Goal: Information Seeking & Learning: Learn about a topic

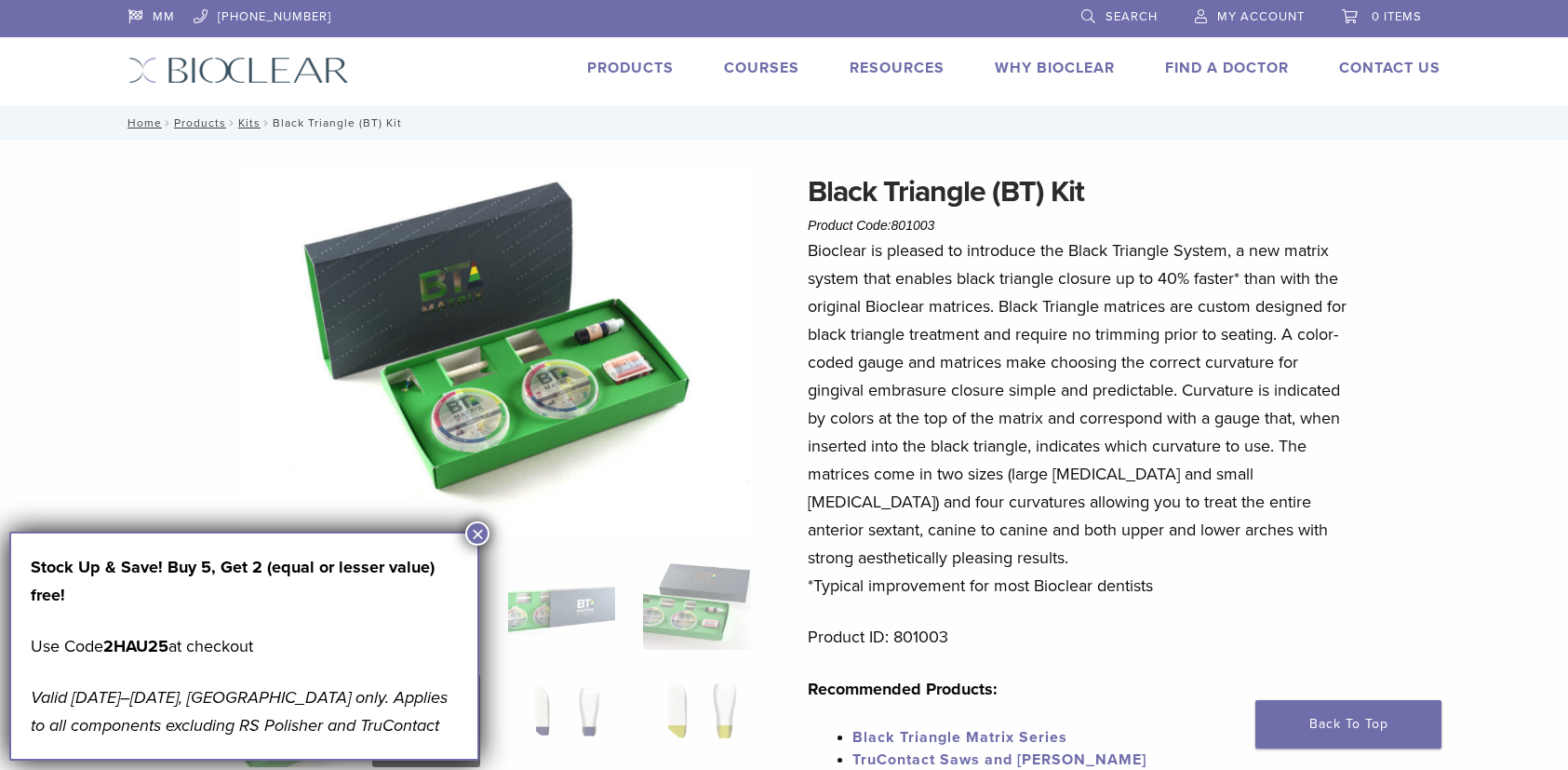
click at [472, 532] on button "×" at bounding box center [478, 533] width 24 height 24
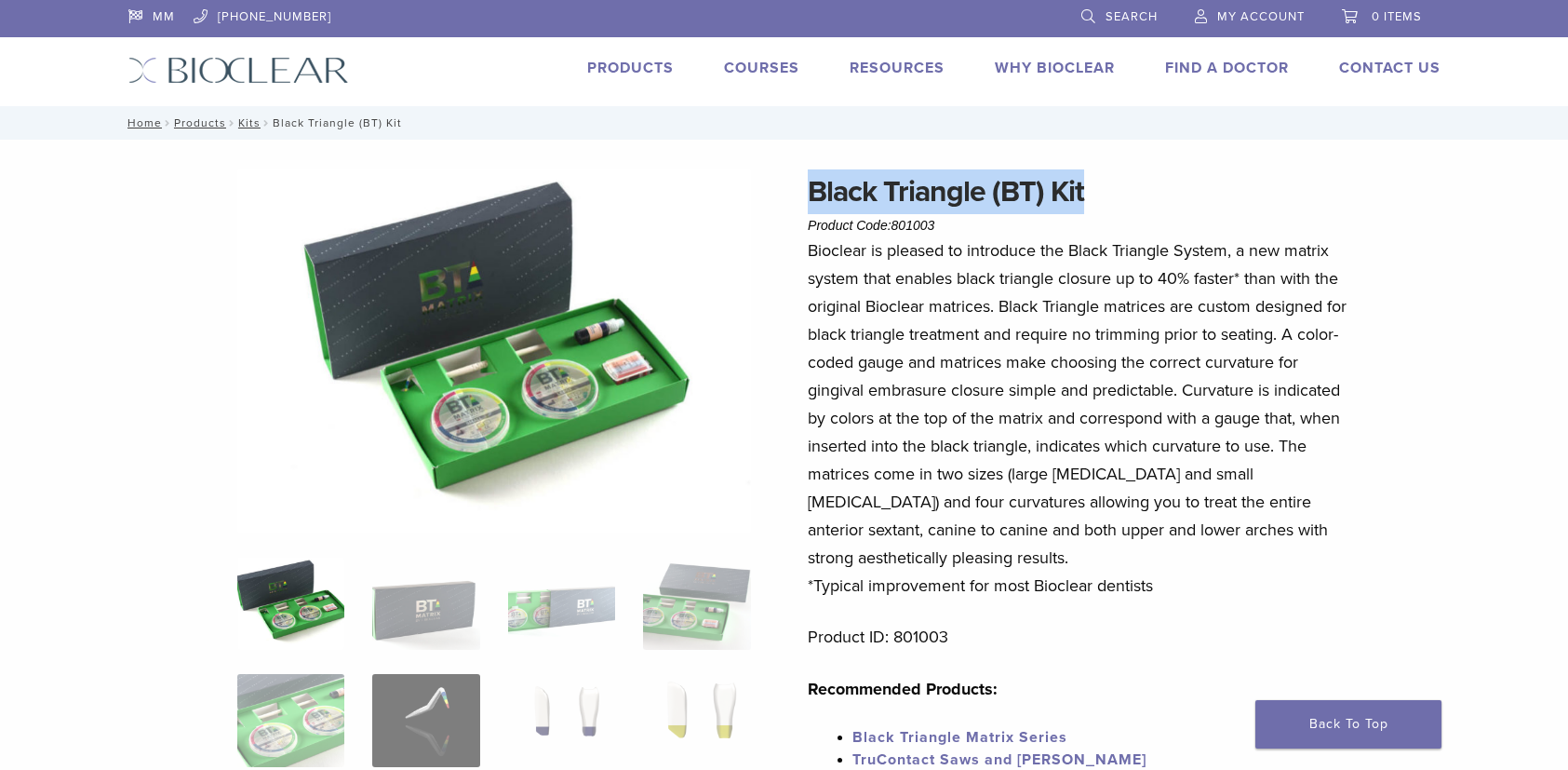
drag, startPoint x: 1096, startPoint y: 192, endPoint x: 781, endPoint y: 202, distance: 315.2
click at [781, 202] on div "Black Triangle (BT) Kit Product Code: 801003 $ 470.40 Black Triangle (BT) Kit P…" at bounding box center [785, 746] width 1341 height 1155
copy h1 "Black Triangle (BT) Kit"
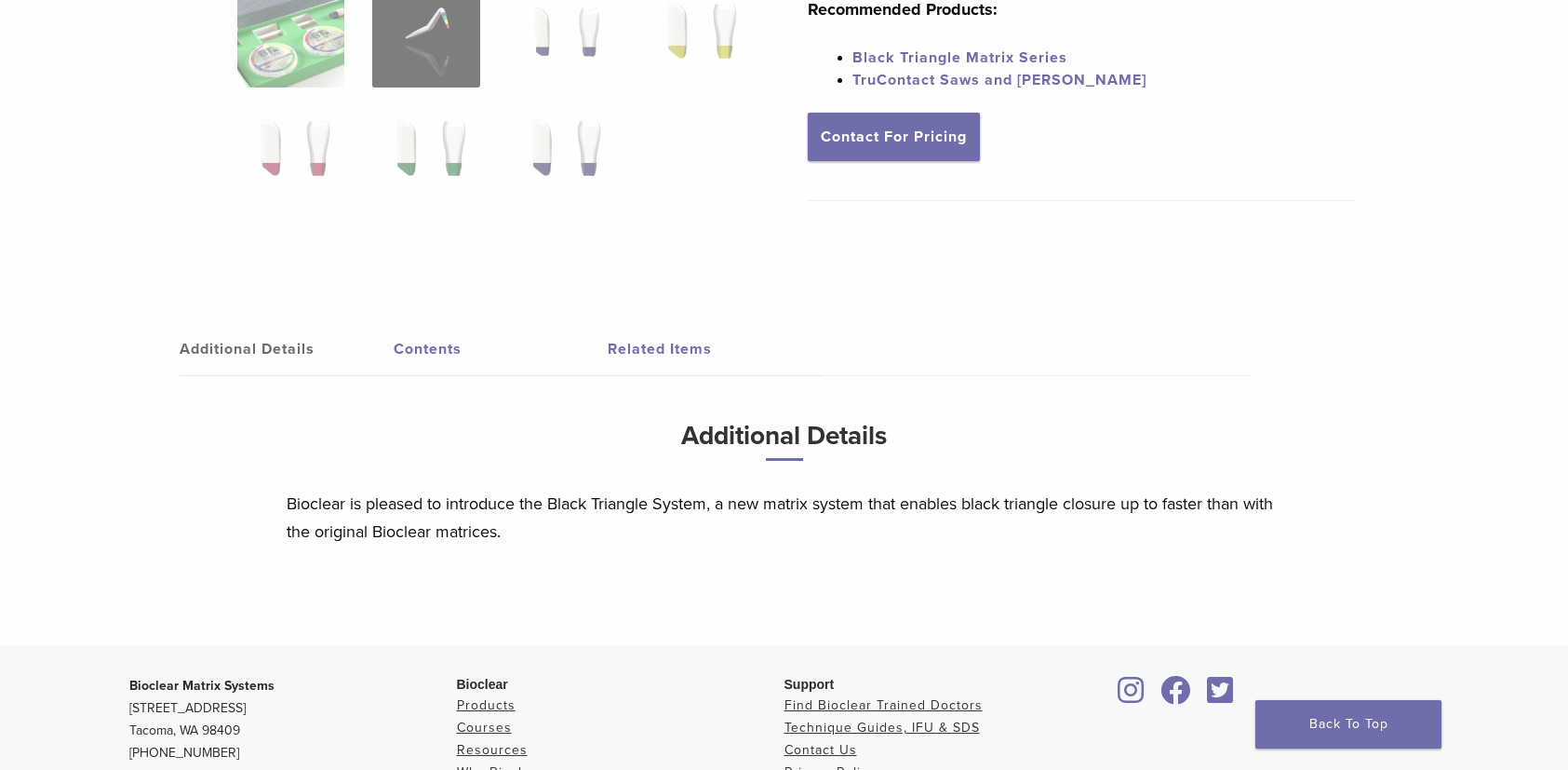
scroll to position [837, 0]
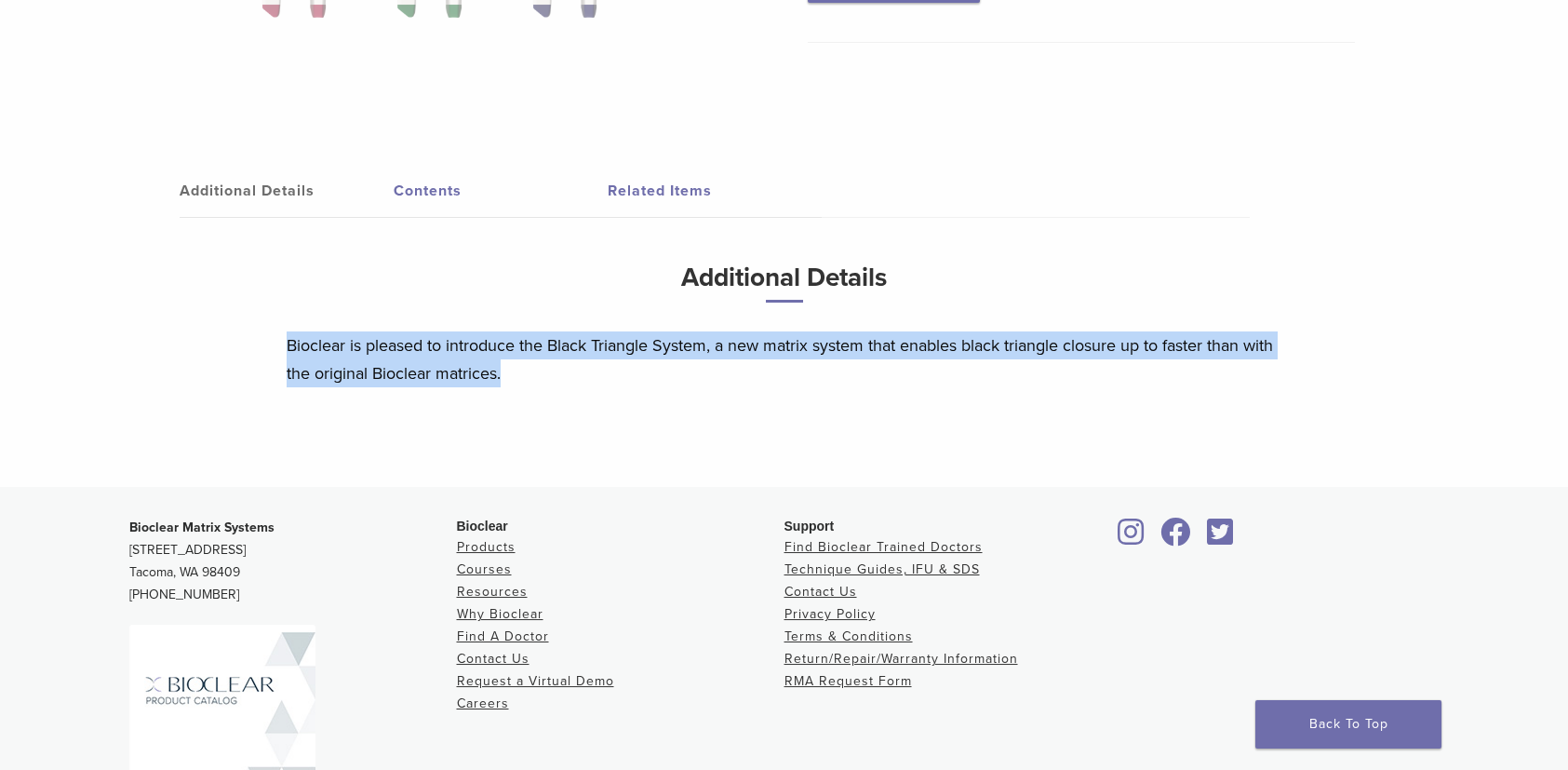
drag, startPoint x: 532, startPoint y: 378, endPoint x: 261, endPoint y: 332, distance: 274.9
click at [261, 332] on div "Additional Details Contents Related Items Additional Details Bioclear is please…" at bounding box center [785, 305] width 1313 height 361
copy p "Bioclear is pleased to introduce the Black Triangle System, a new matrix system…"
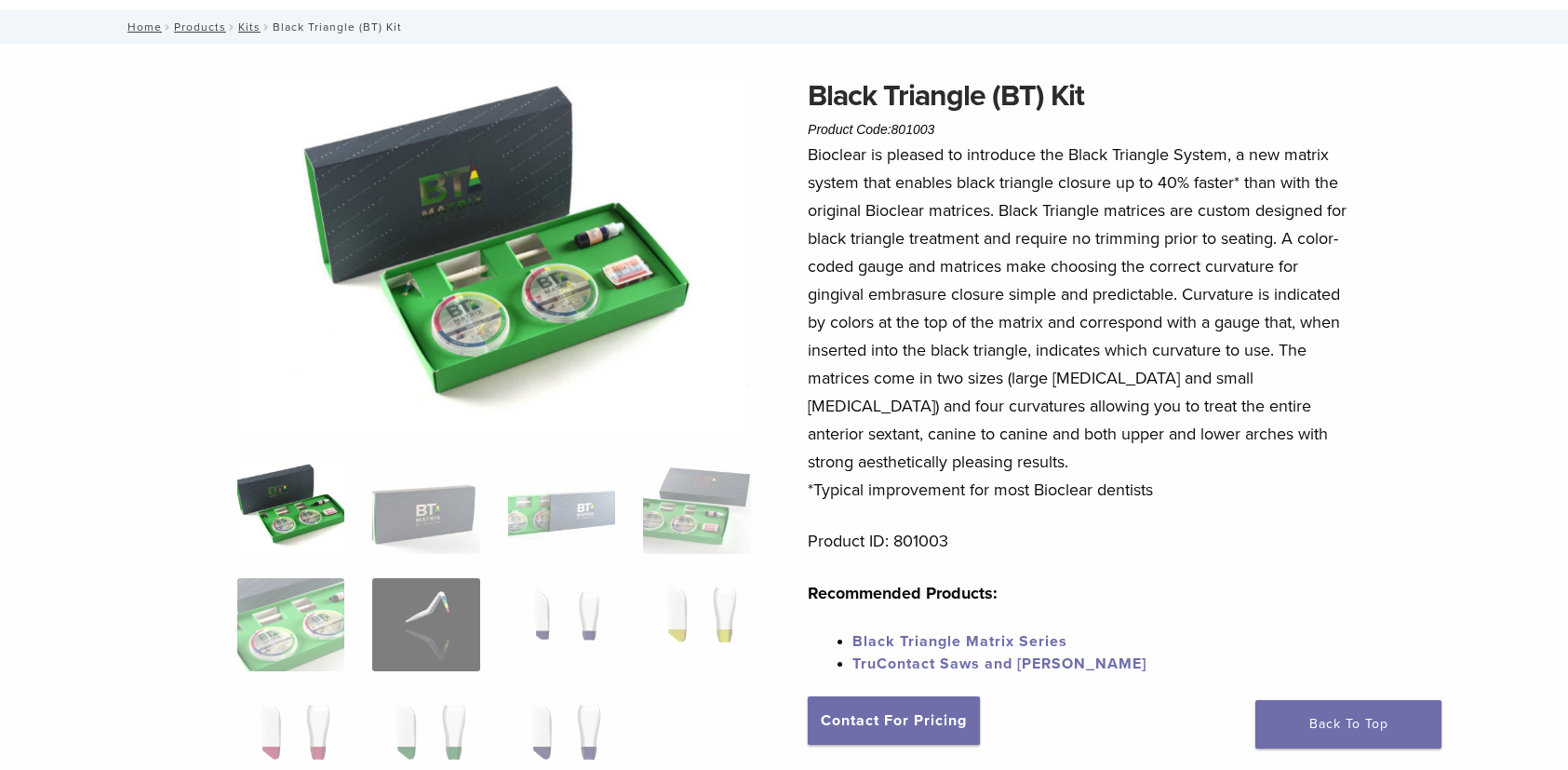
scroll to position [93, 0]
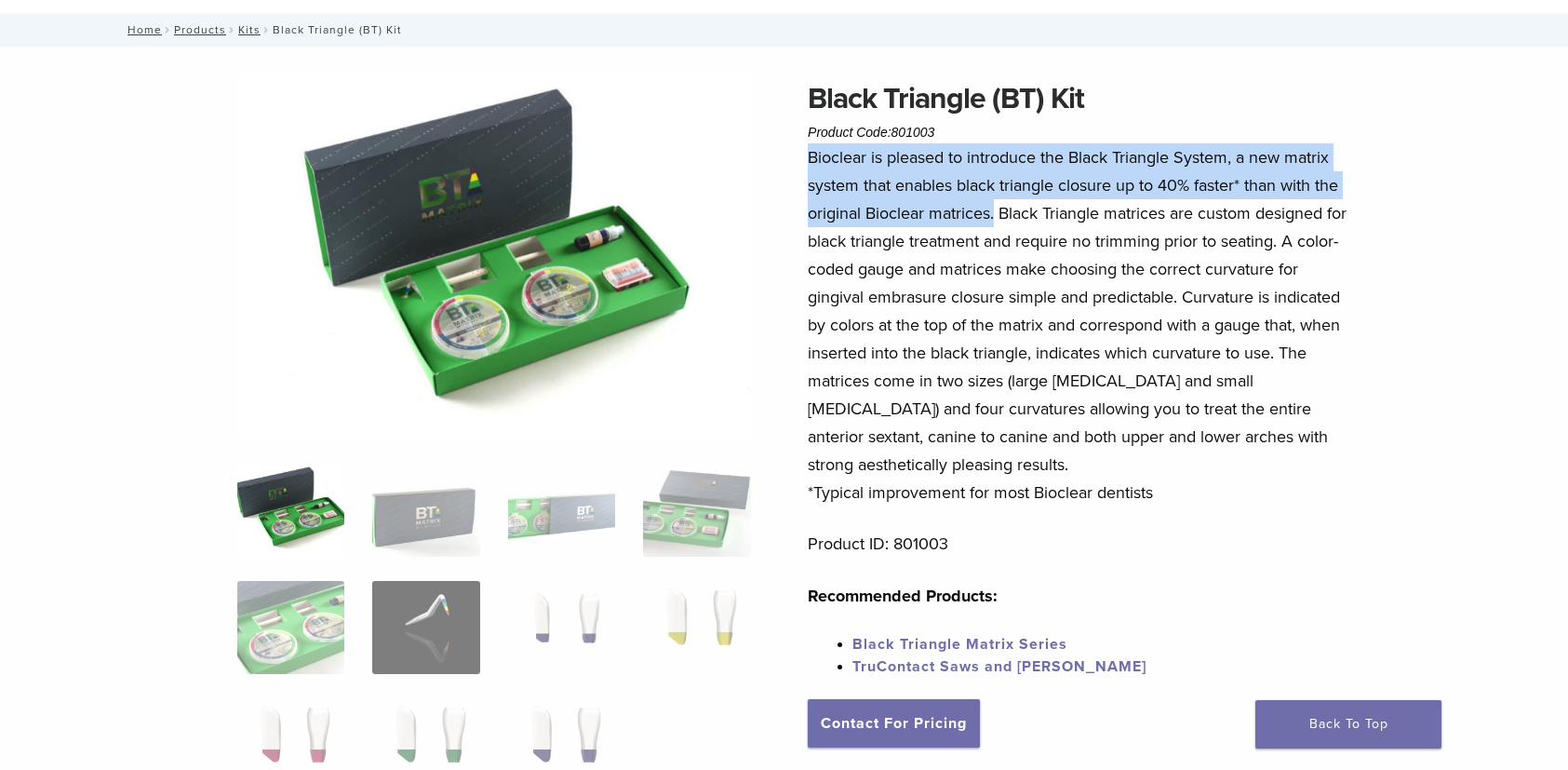
drag, startPoint x: 996, startPoint y: 214, endPoint x: 809, endPoint y: 162, distance: 194.1
click at [809, 162] on p "Bioclear is pleased to introduce the Black Triangle System, a new matrix system…" at bounding box center [1082, 324] width 548 height 363
click at [465, 283] on img at bounding box center [494, 257] width 514 height 363
click at [488, 269] on img at bounding box center [494, 257] width 514 height 363
click at [530, 223] on img at bounding box center [494, 257] width 514 height 363
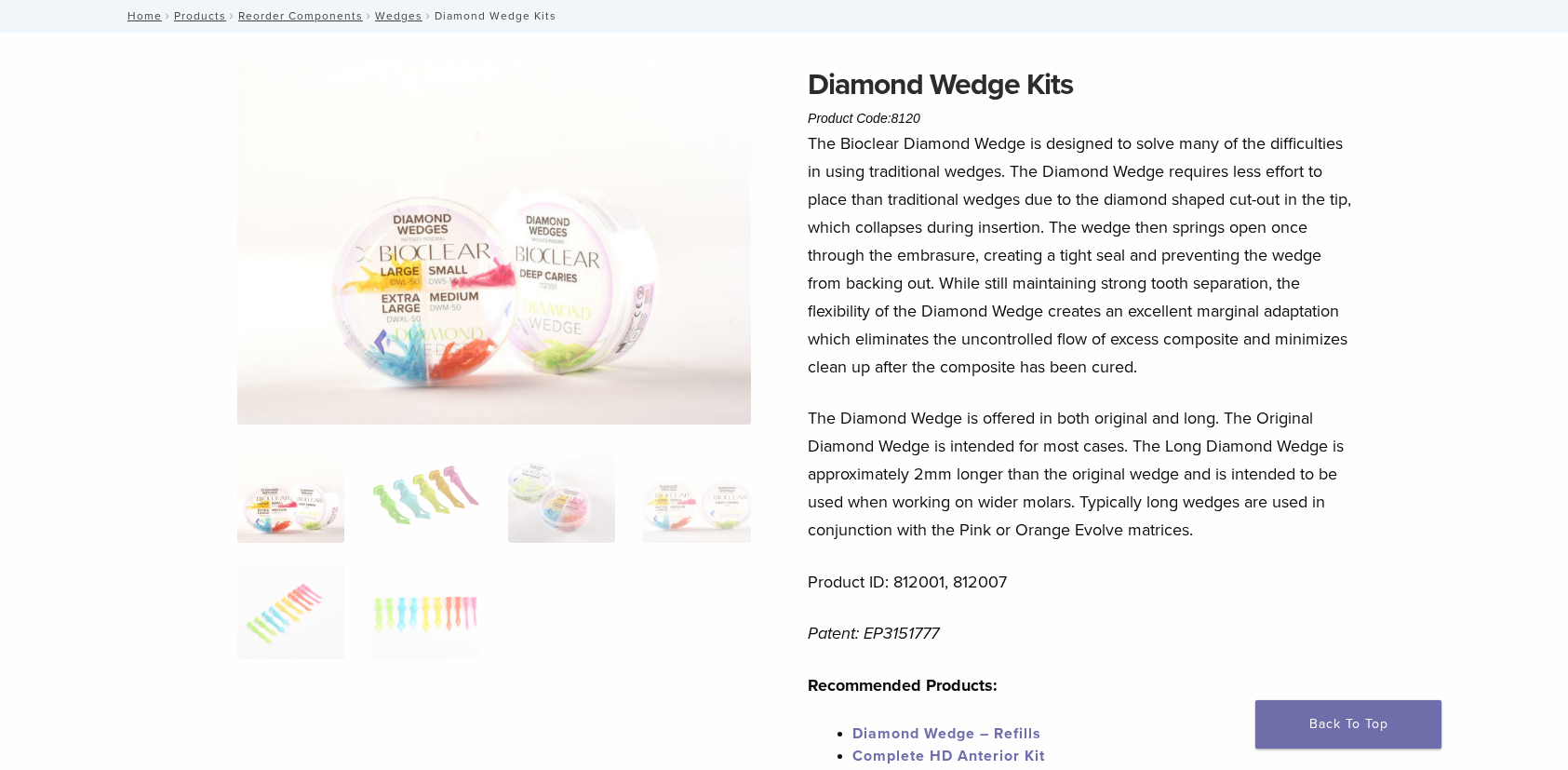
scroll to position [93, 0]
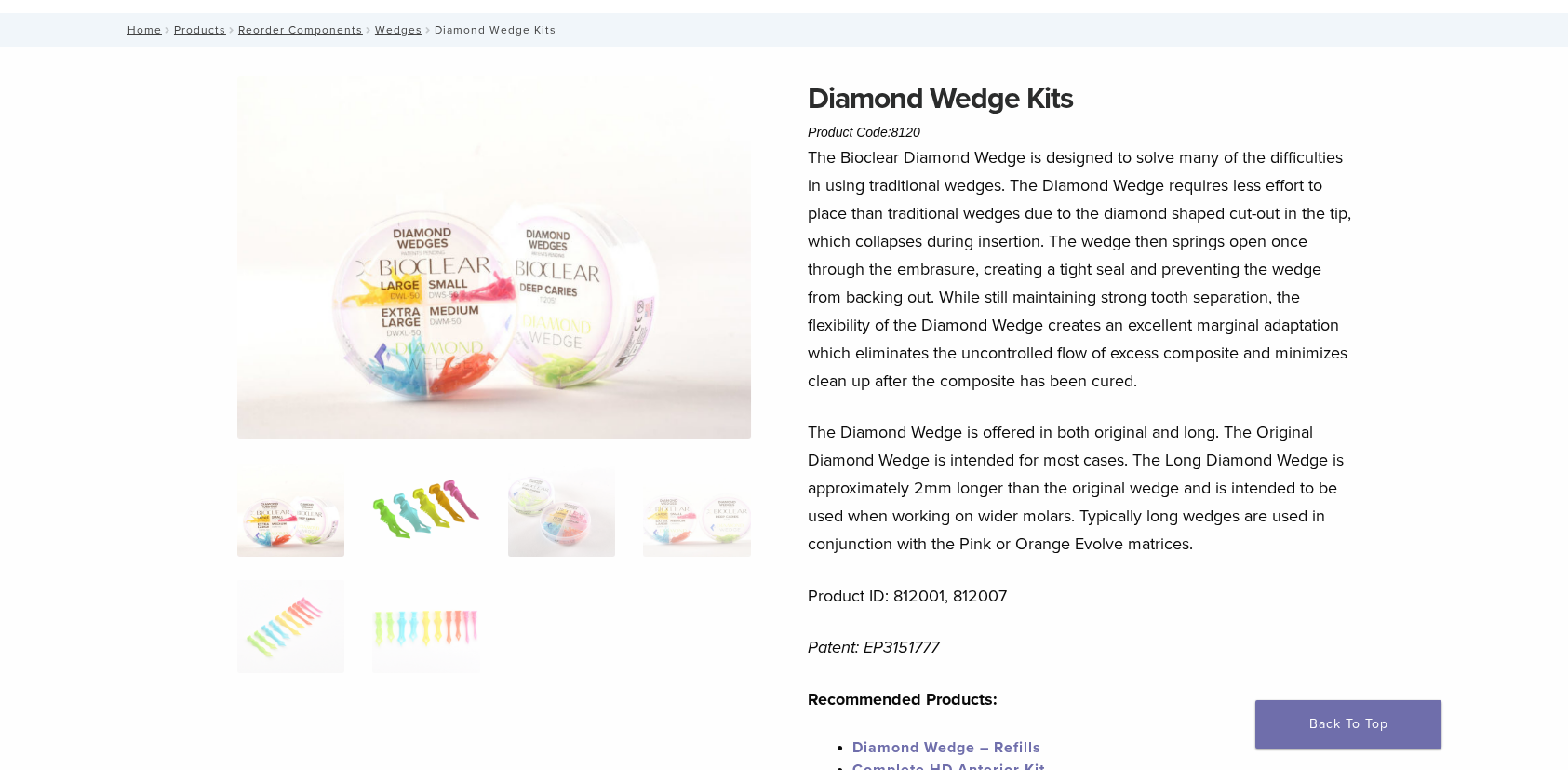
click at [413, 519] on img at bounding box center [426, 510] width 107 height 93
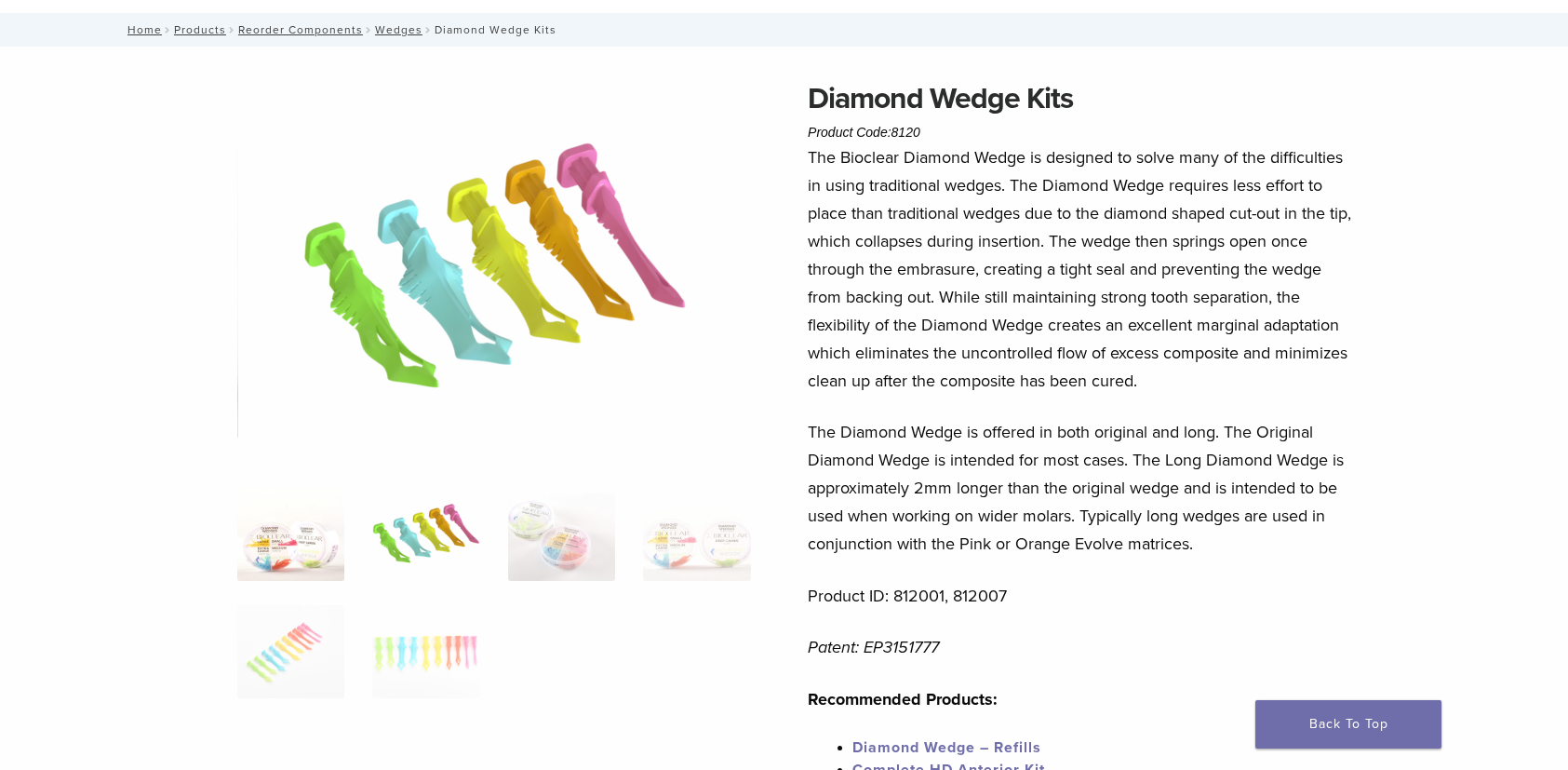
click at [293, 548] on img at bounding box center [291, 534] width 107 height 93
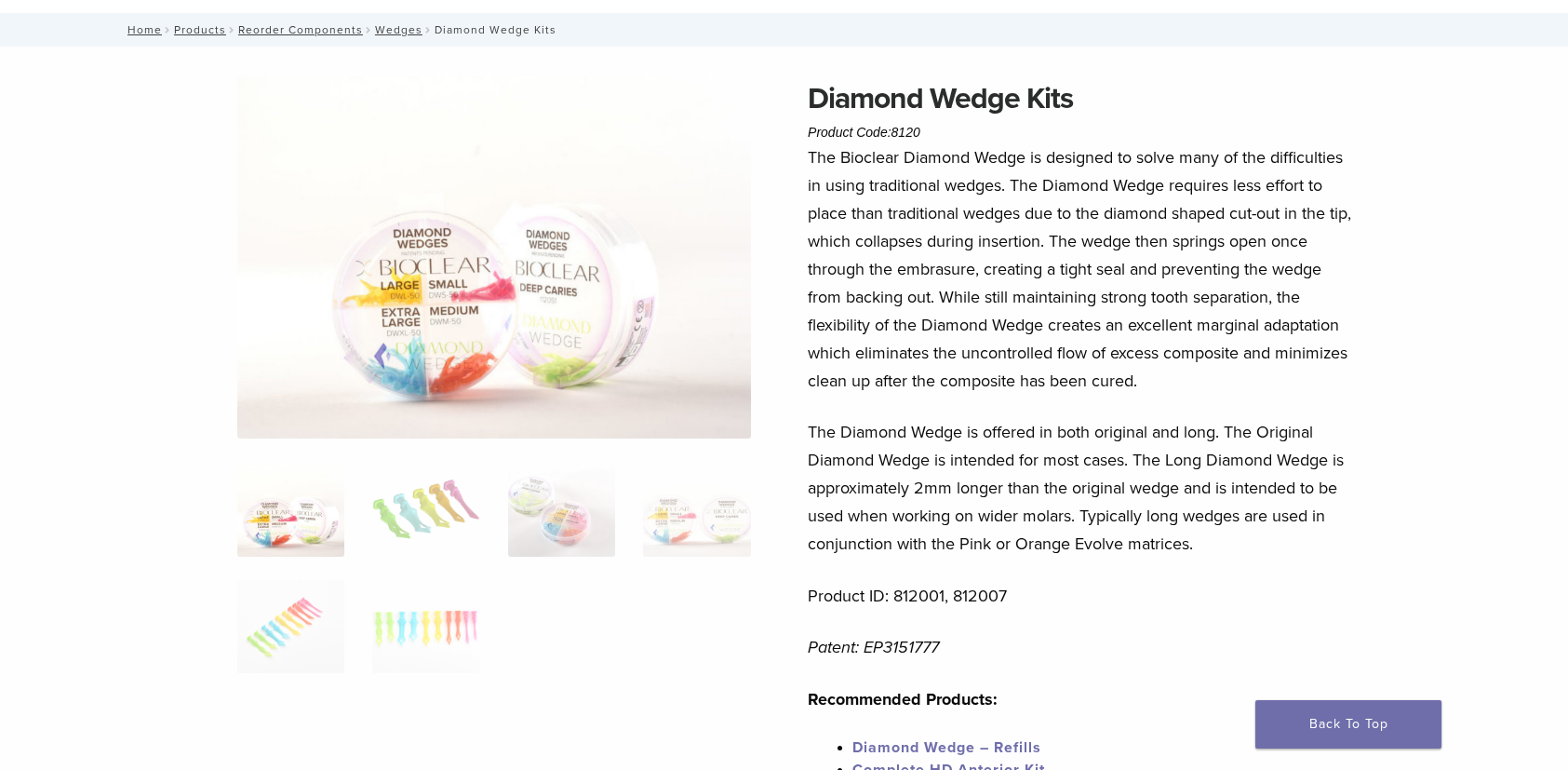
click at [451, 263] on img at bounding box center [494, 257] width 514 height 362
click at [490, 312] on img at bounding box center [494, 257] width 514 height 362
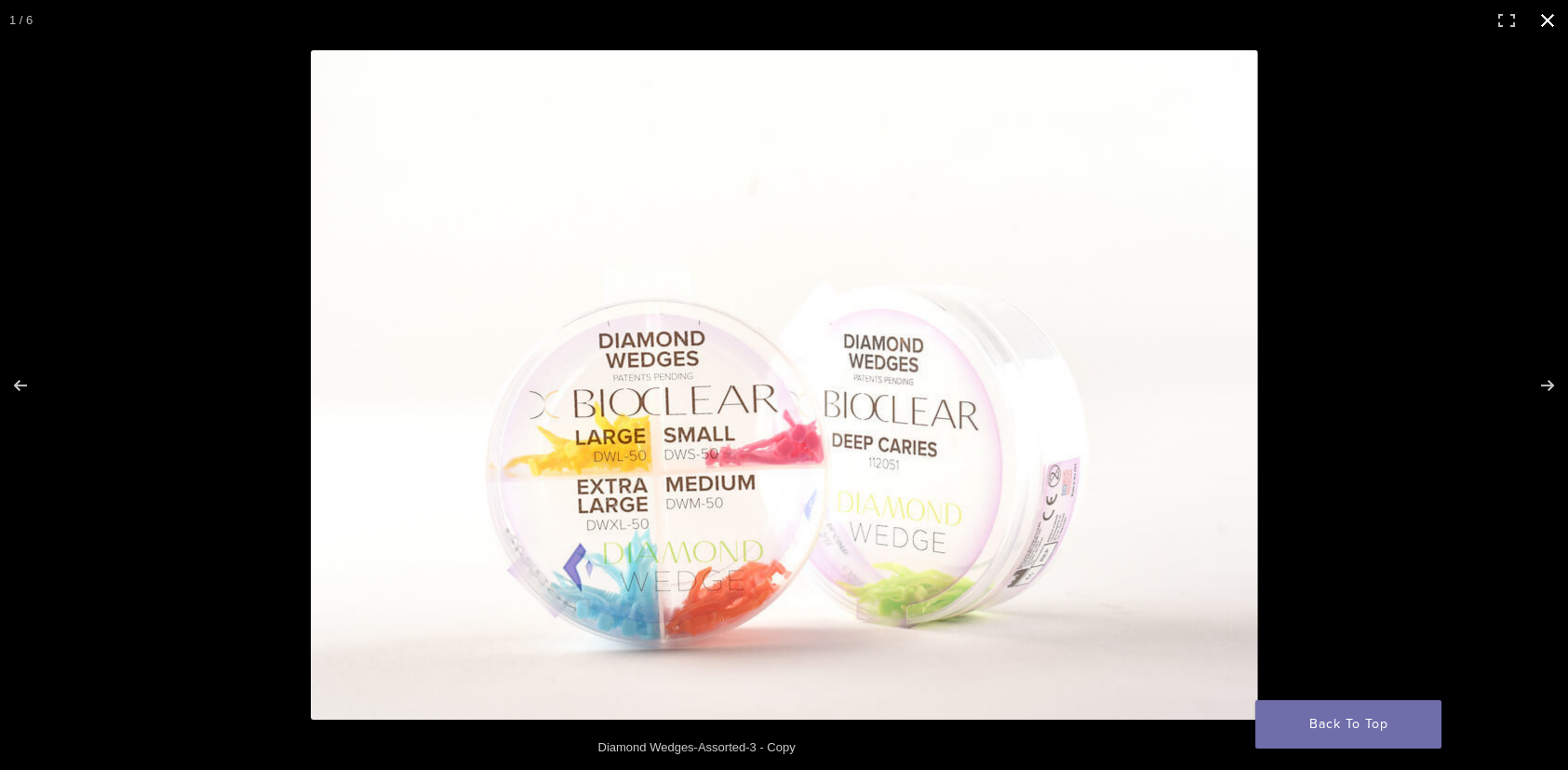
click at [83, 295] on div at bounding box center [784, 385] width 1568 height 770
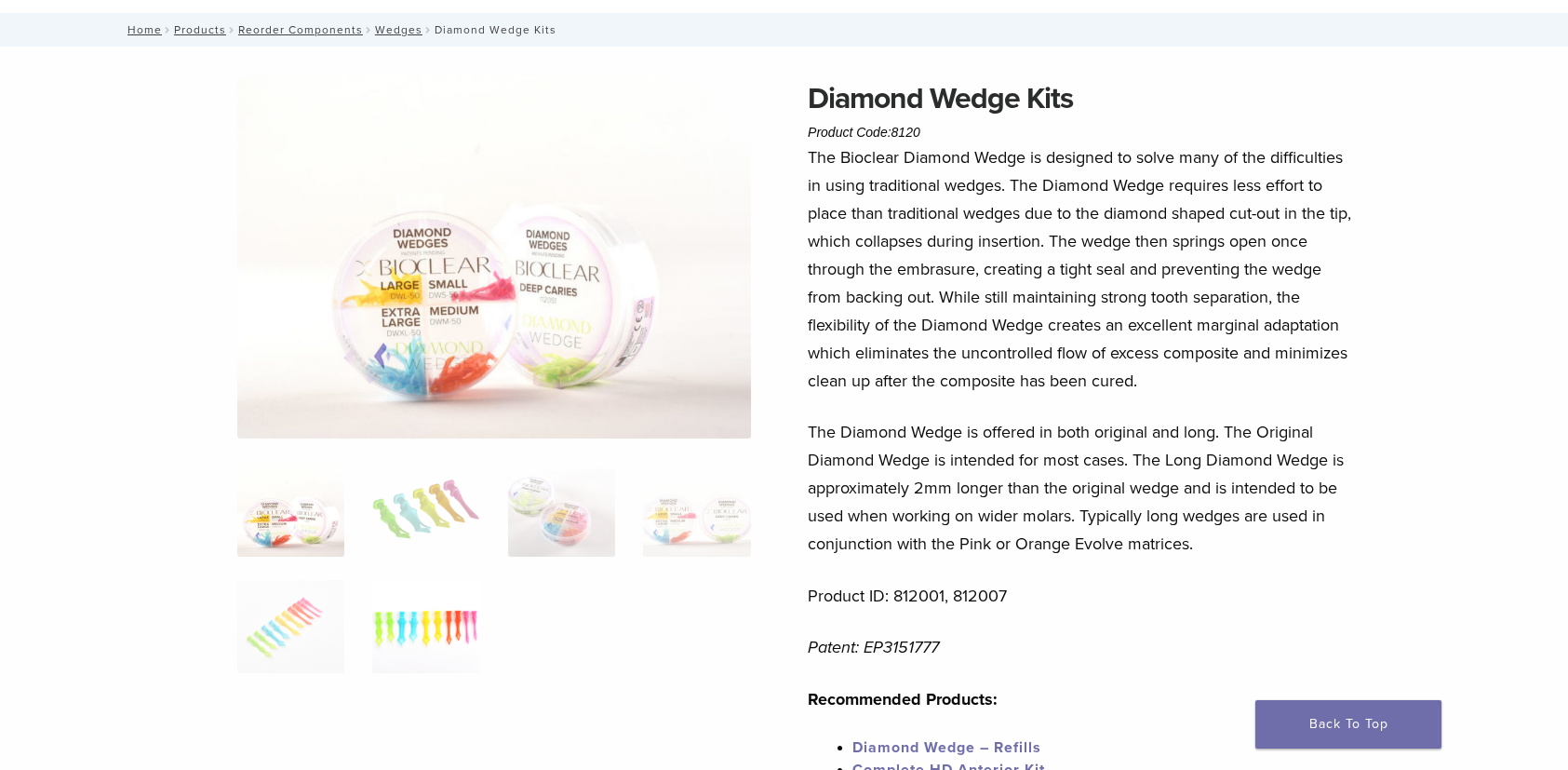
click at [402, 636] on img at bounding box center [426, 627] width 107 height 93
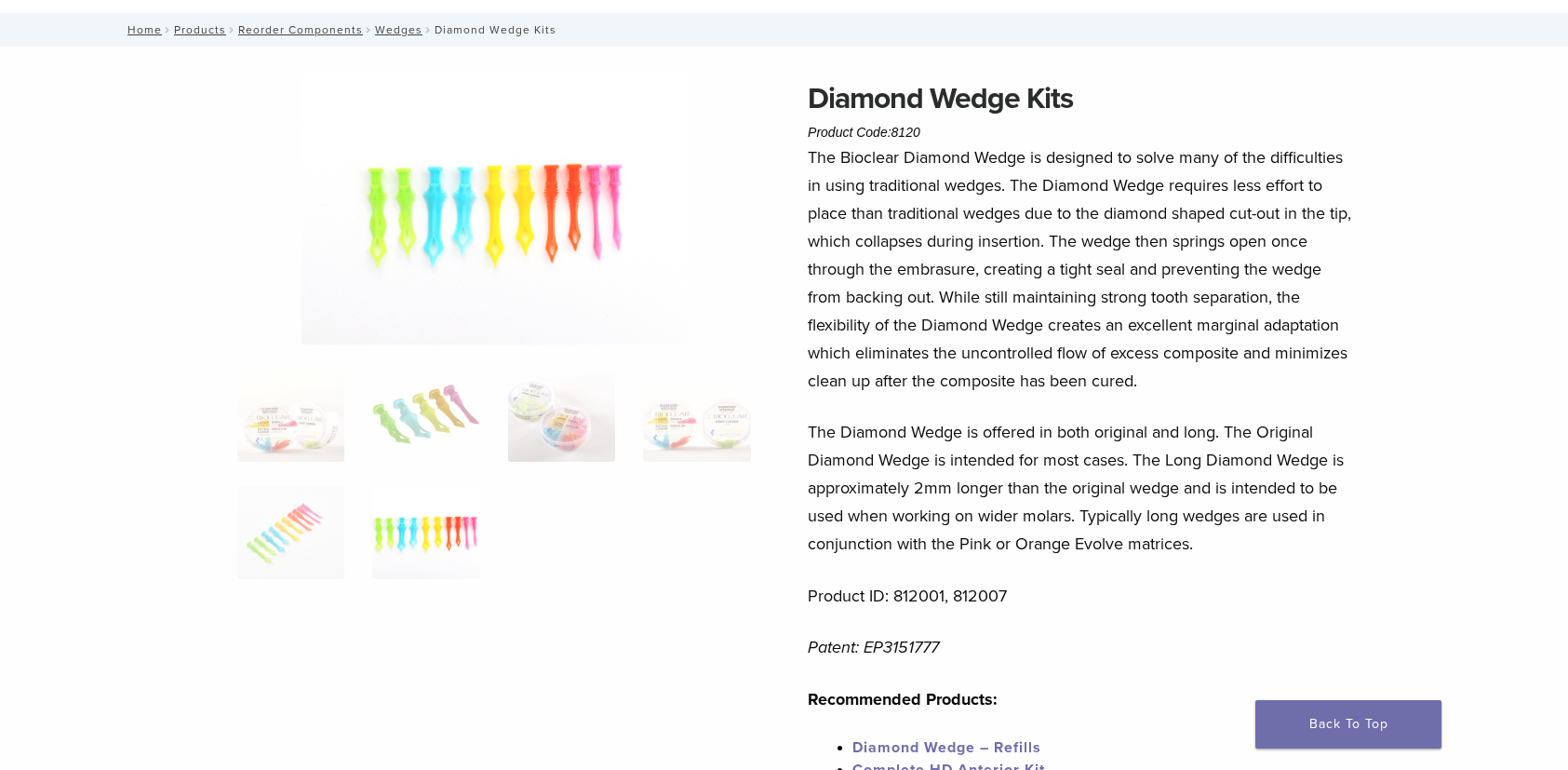
click at [481, 212] on img at bounding box center [495, 210] width 388 height 268
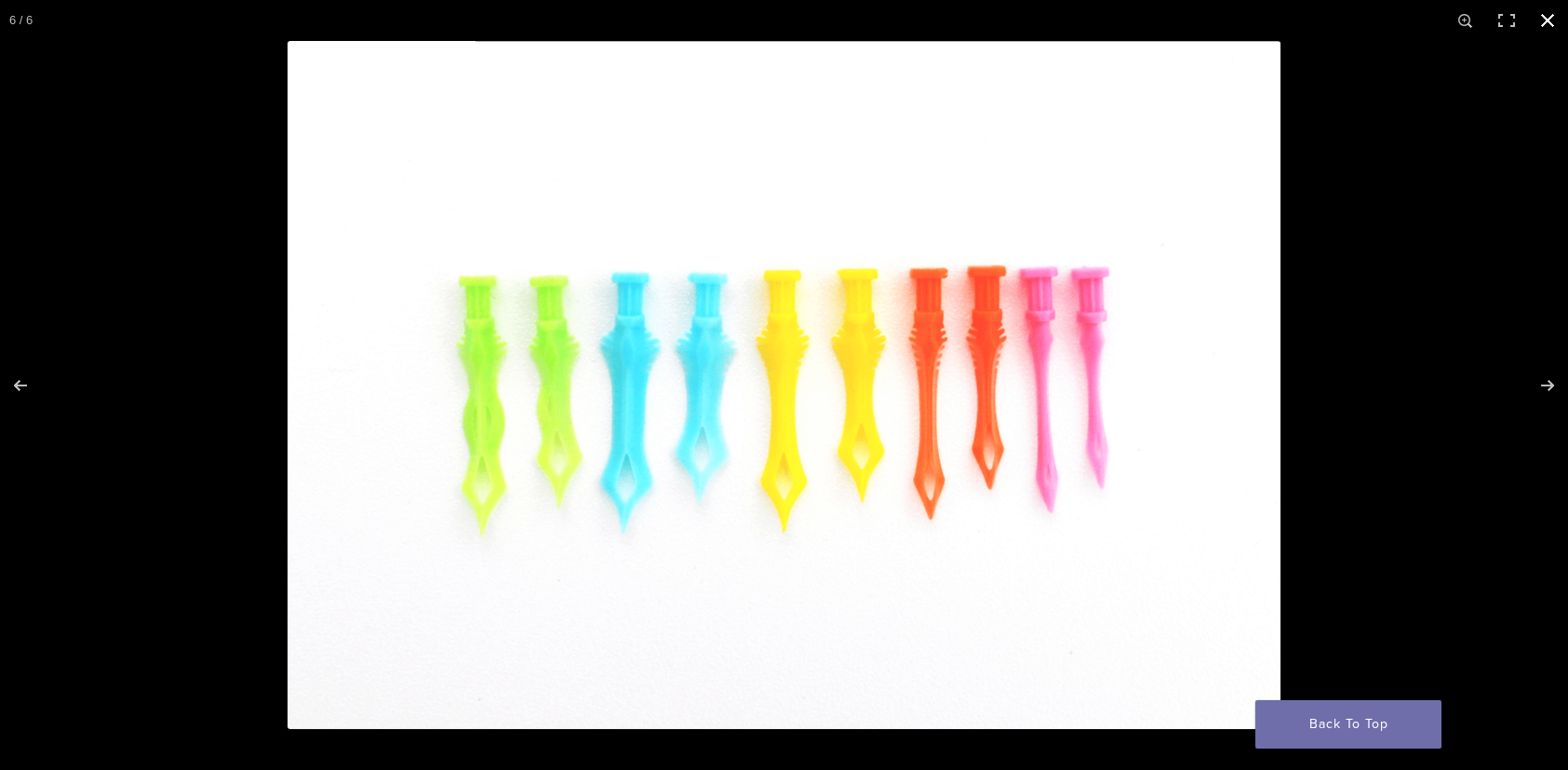
click at [79, 186] on div at bounding box center [784, 385] width 1568 height 770
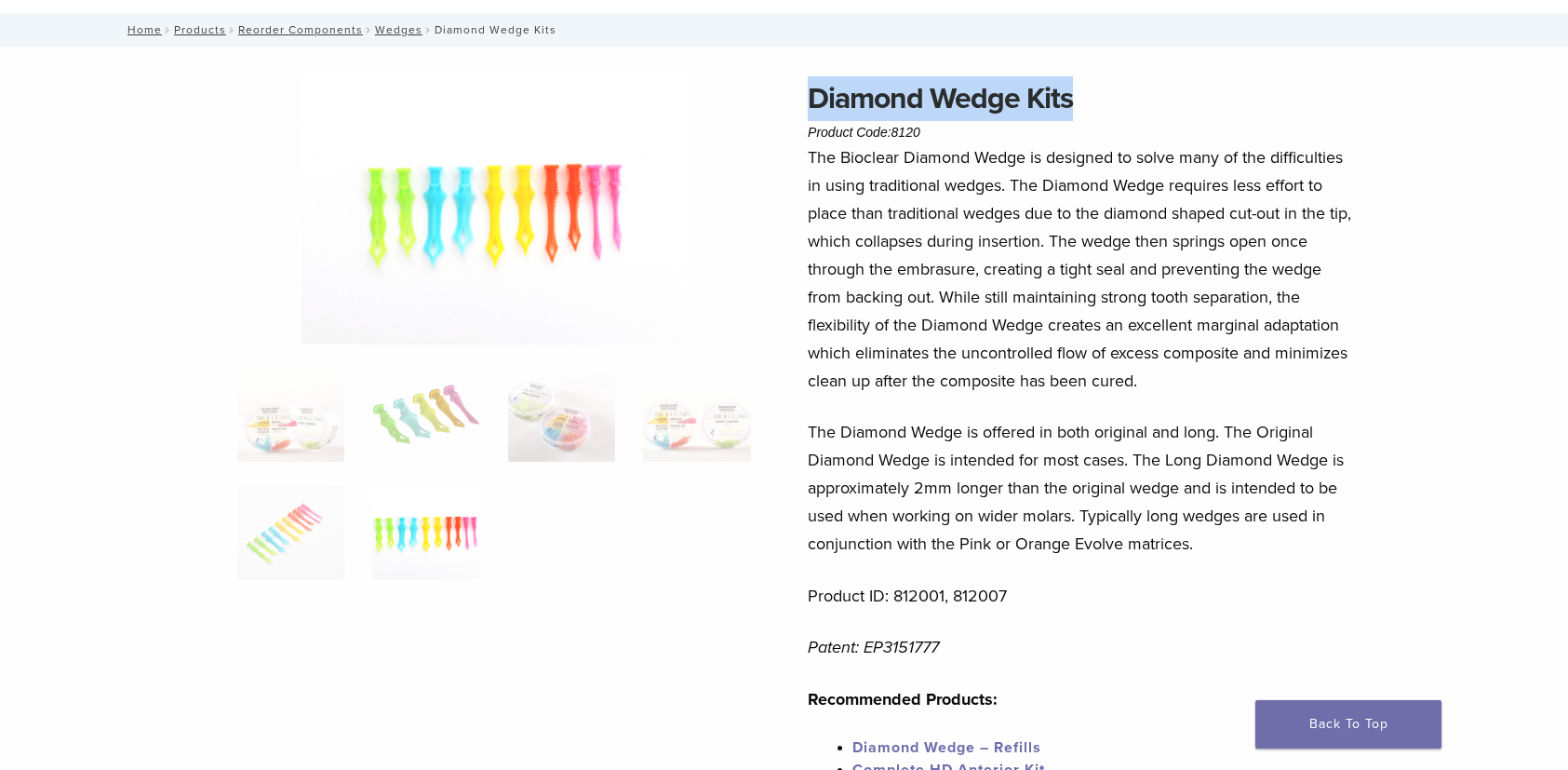
drag, startPoint x: 816, startPoint y: 99, endPoint x: 1118, endPoint y: 106, distance: 302.1
click at [1118, 106] on h1 "Diamond Wedge Kits" at bounding box center [1082, 98] width 548 height 44
copy h1 "Diamond Wedge Kits"
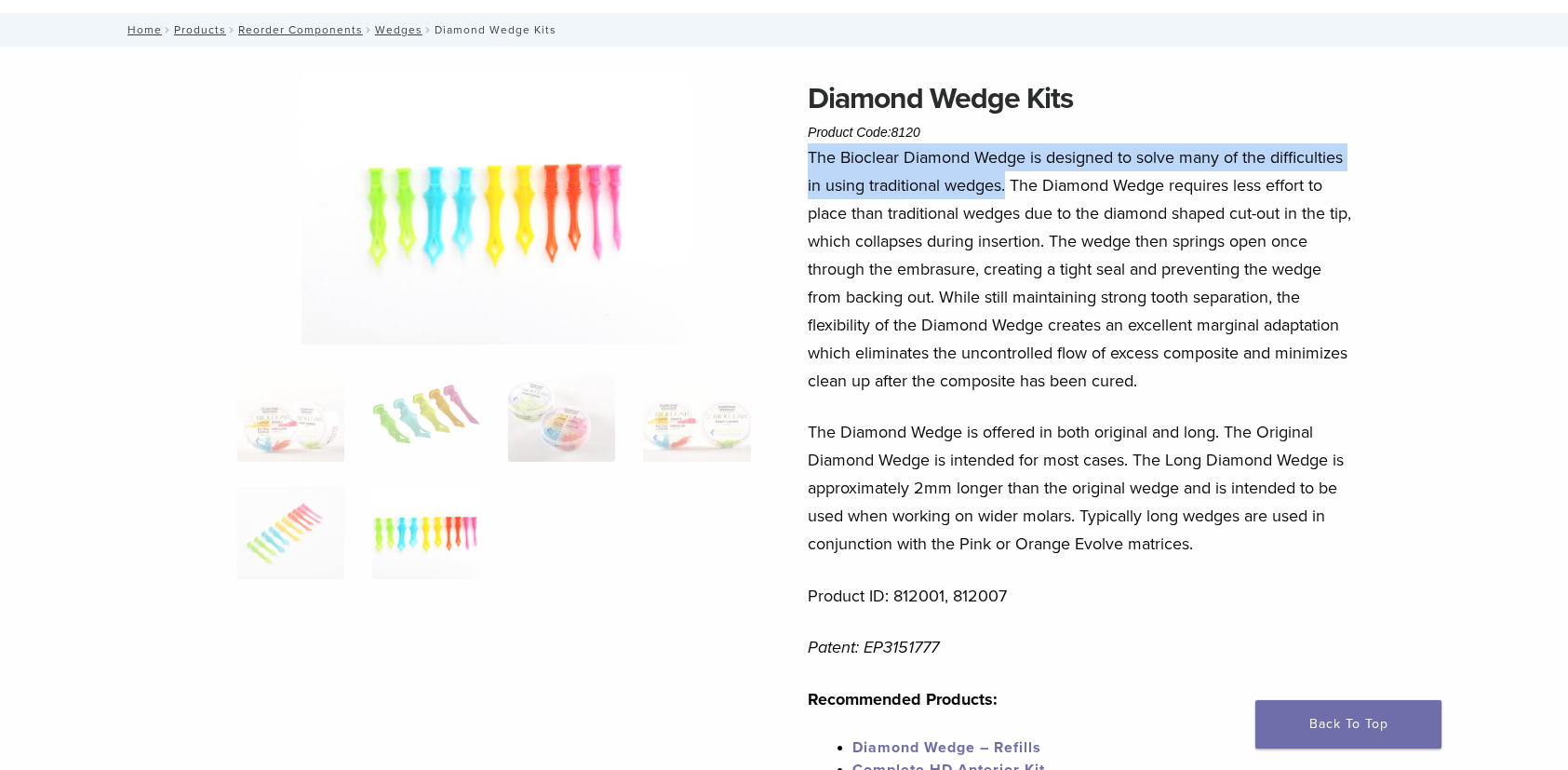
drag, startPoint x: 1008, startPoint y: 186, endPoint x: 798, endPoint y: 166, distance: 211.0
click at [798, 166] on div "Diamond Wedge Kits Product Code: 8120 $ 77.62 Diamond Wedge Kits Product Code: …" at bounding box center [785, 681] width 1341 height 1211
copy p "The Bioclear Diamond Wedge is designed to solve many of the difficulties in usi…"
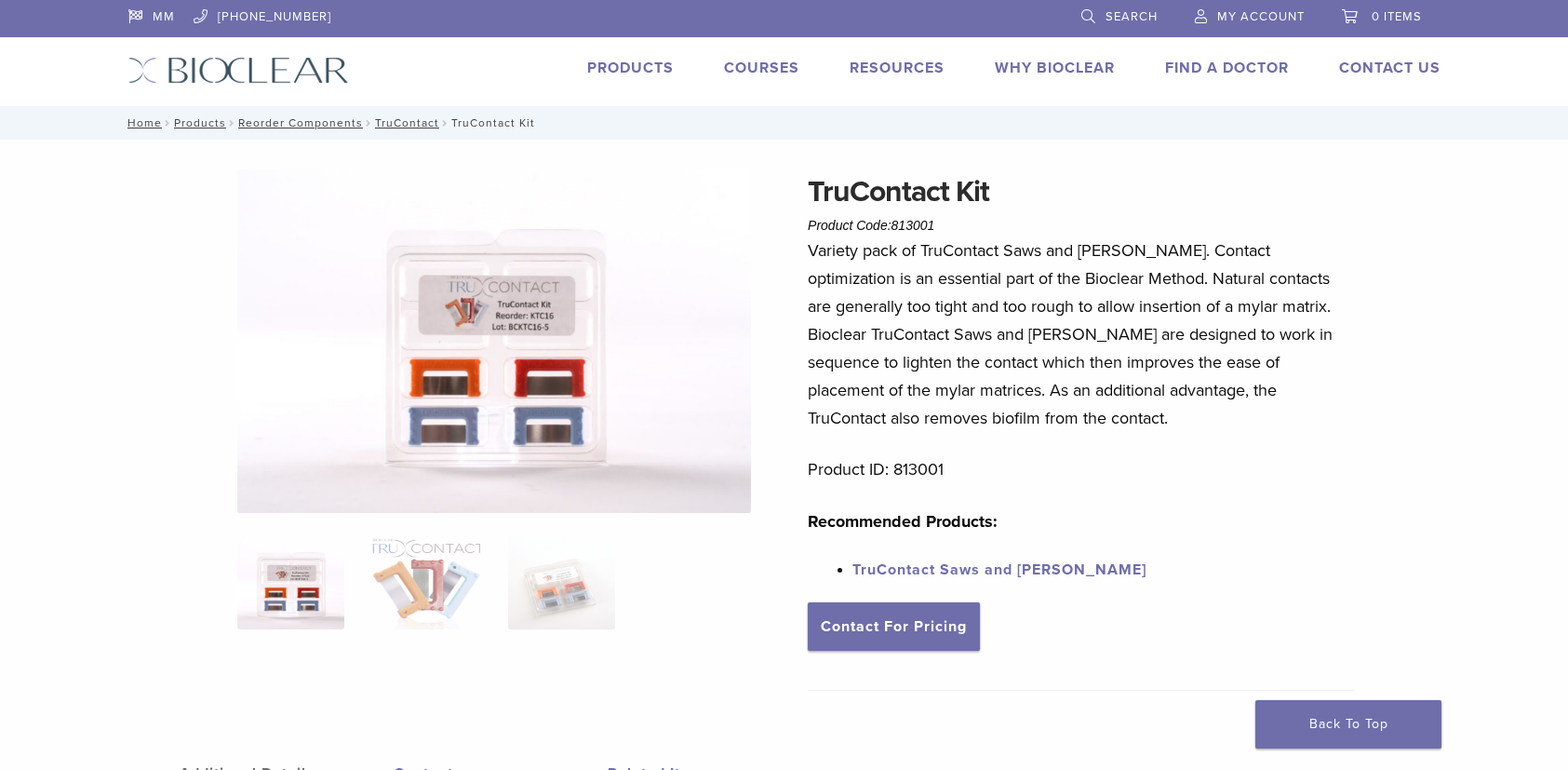
click at [470, 360] on img at bounding box center [494, 340] width 514 height 343
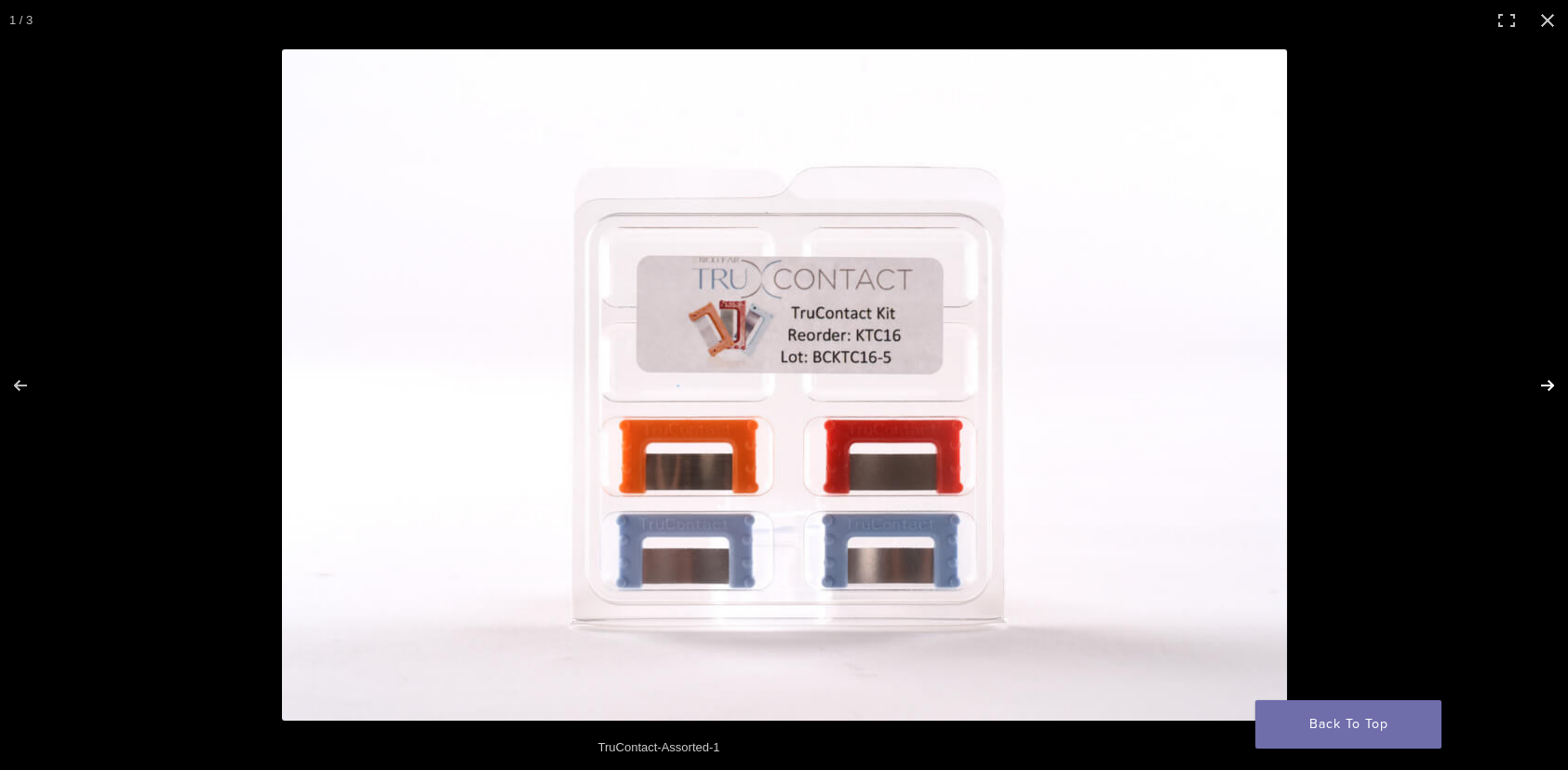
click at [1543, 382] on button "Next (arrow right)" at bounding box center [1536, 385] width 65 height 93
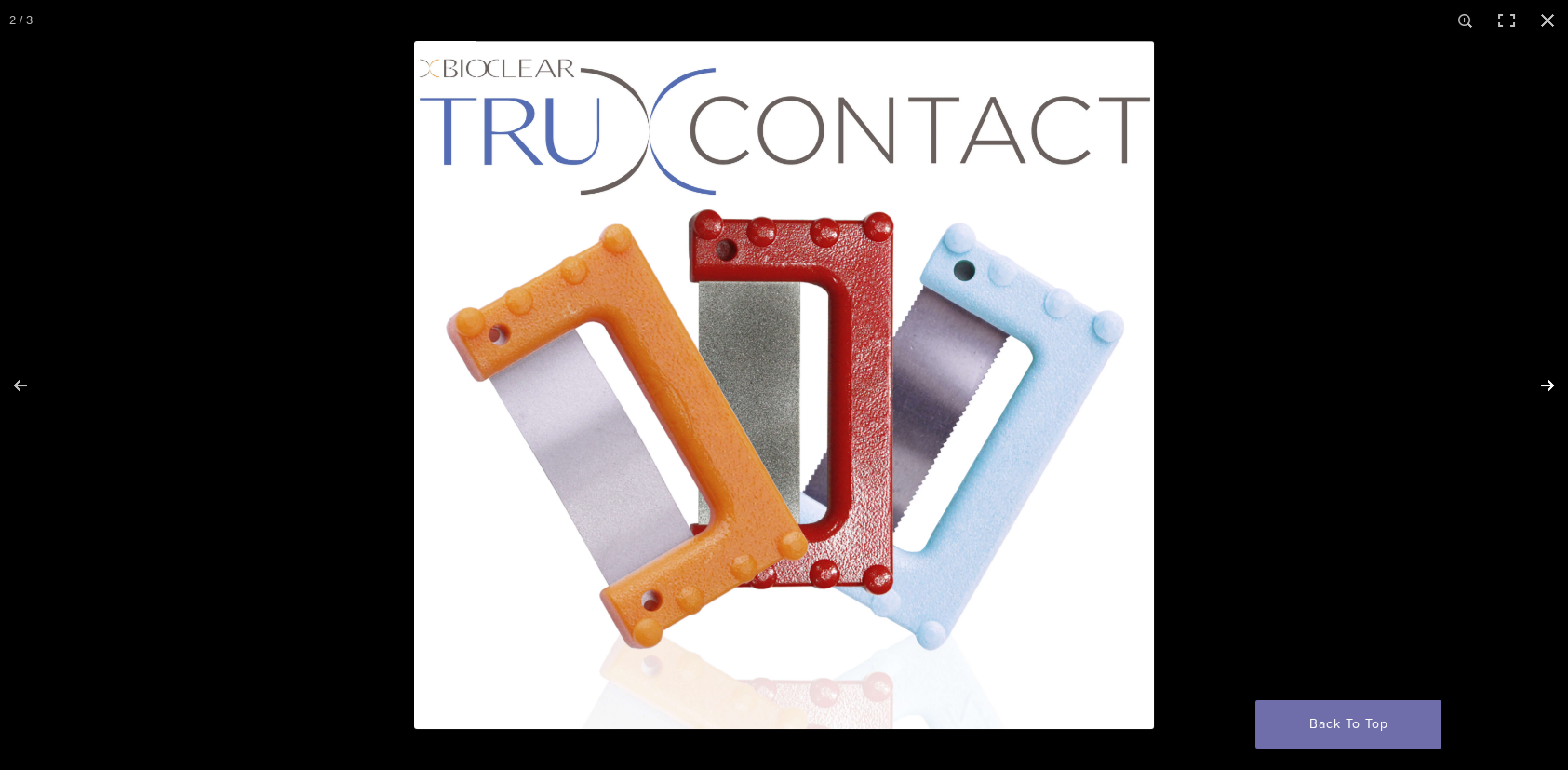
click at [1543, 382] on button "Next (arrow right)" at bounding box center [1536, 385] width 65 height 93
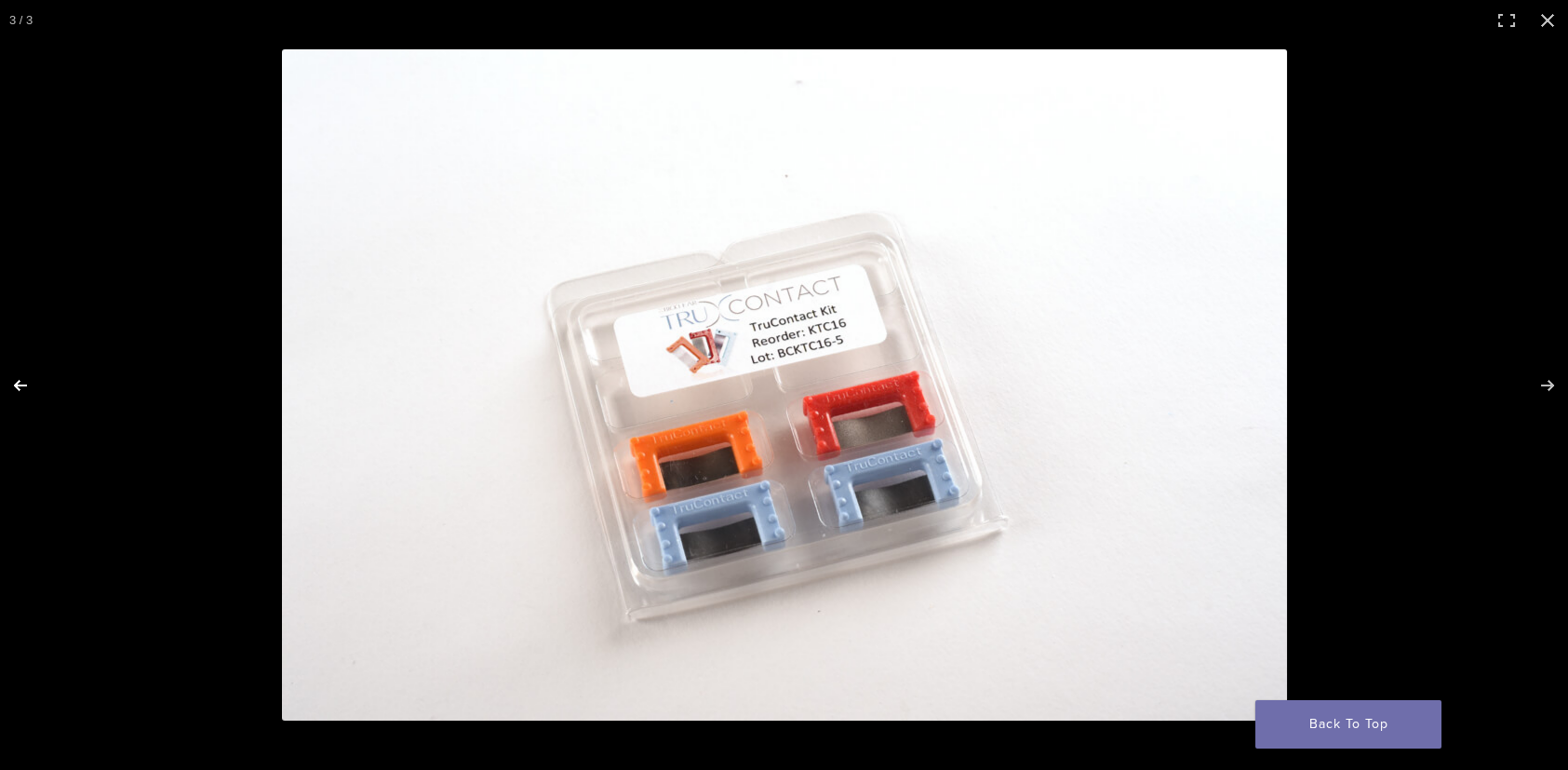
click at [28, 387] on button "Previous (arrow left)" at bounding box center [33, 385] width 65 height 93
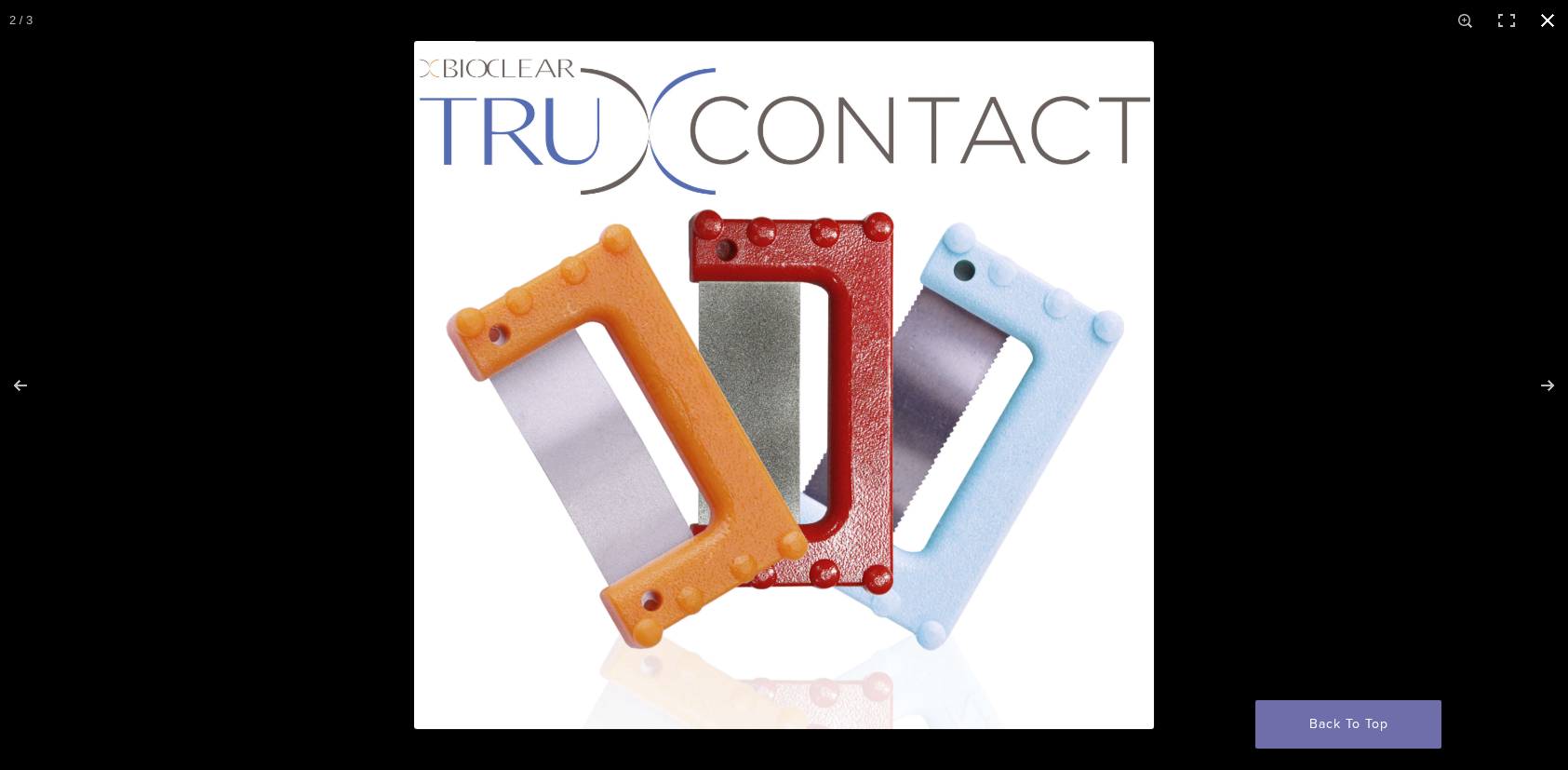
click at [264, 185] on div at bounding box center [784, 385] width 1568 height 770
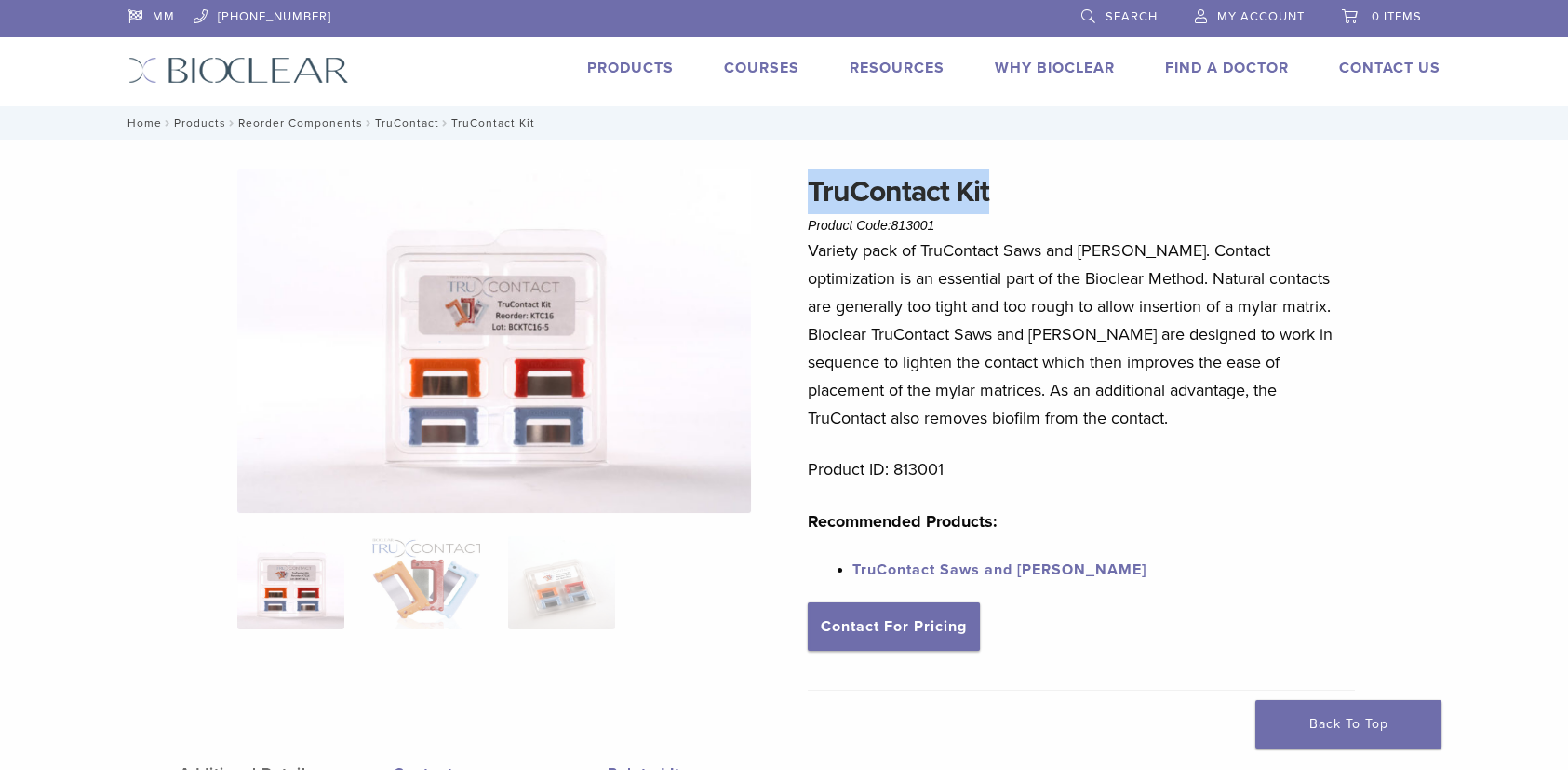
drag, startPoint x: 1022, startPoint y: 181, endPoint x: 772, endPoint y: 191, distance: 250.2
click at [772, 191] on div "TruContact Kit Product Code: 813001 $ 58.68 TruContact Kit Product Code: 813001…" at bounding box center [785, 619] width 1341 height 900
copy div "TruContact Kit"
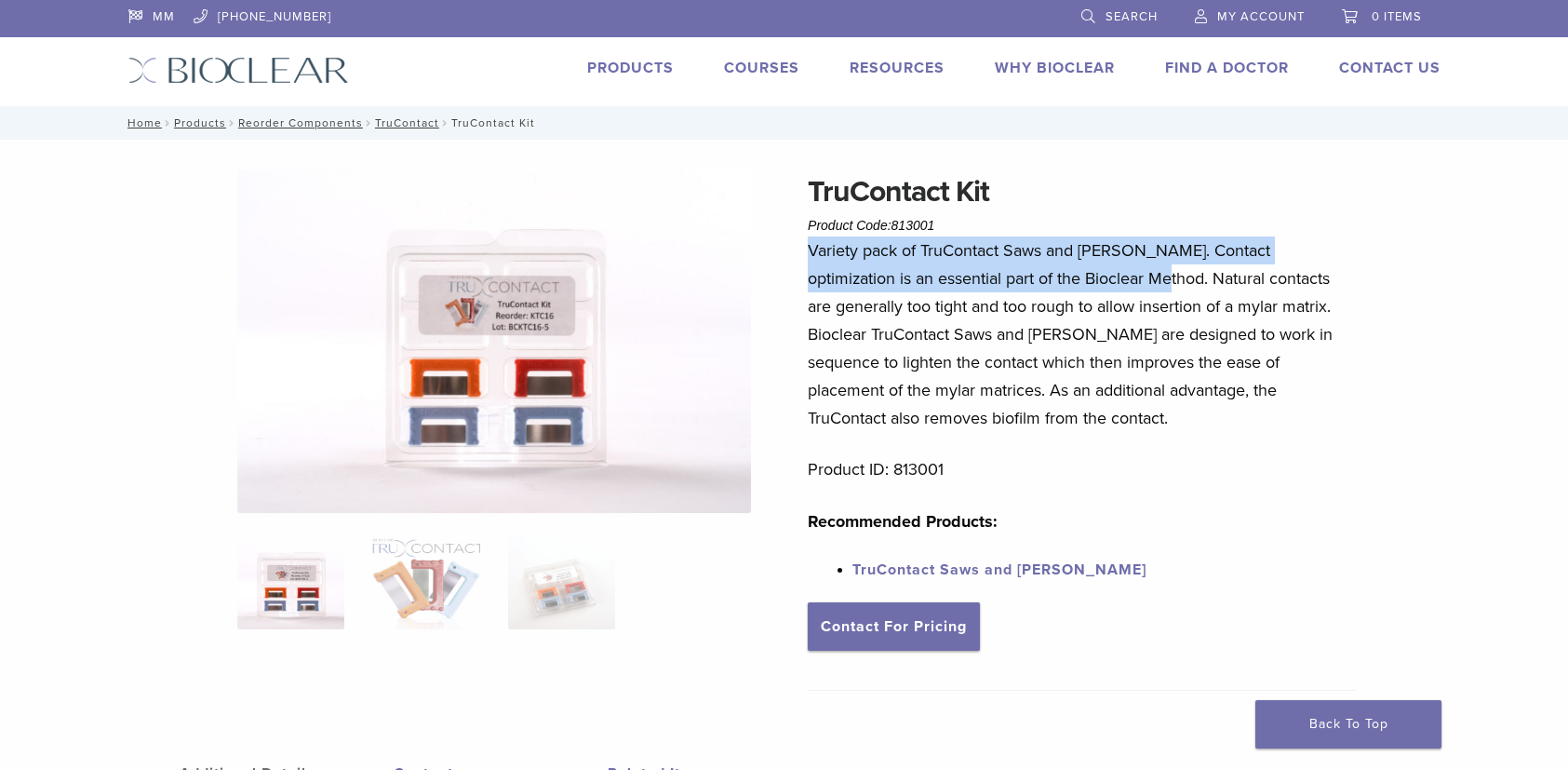
drag, startPoint x: 1087, startPoint y: 279, endPoint x: 797, endPoint y: 243, distance: 292.2
click at [797, 243] on div "TruContact Kit Product Code: 813001 $ 58.68 TruContact Kit Product Code: 813001…" at bounding box center [785, 619] width 1341 height 900
copy p "Variety pack of TruContact Saws and Sanders. Contact optimization is an essenti…"
